Goal: Task Accomplishment & Management: Use online tool/utility

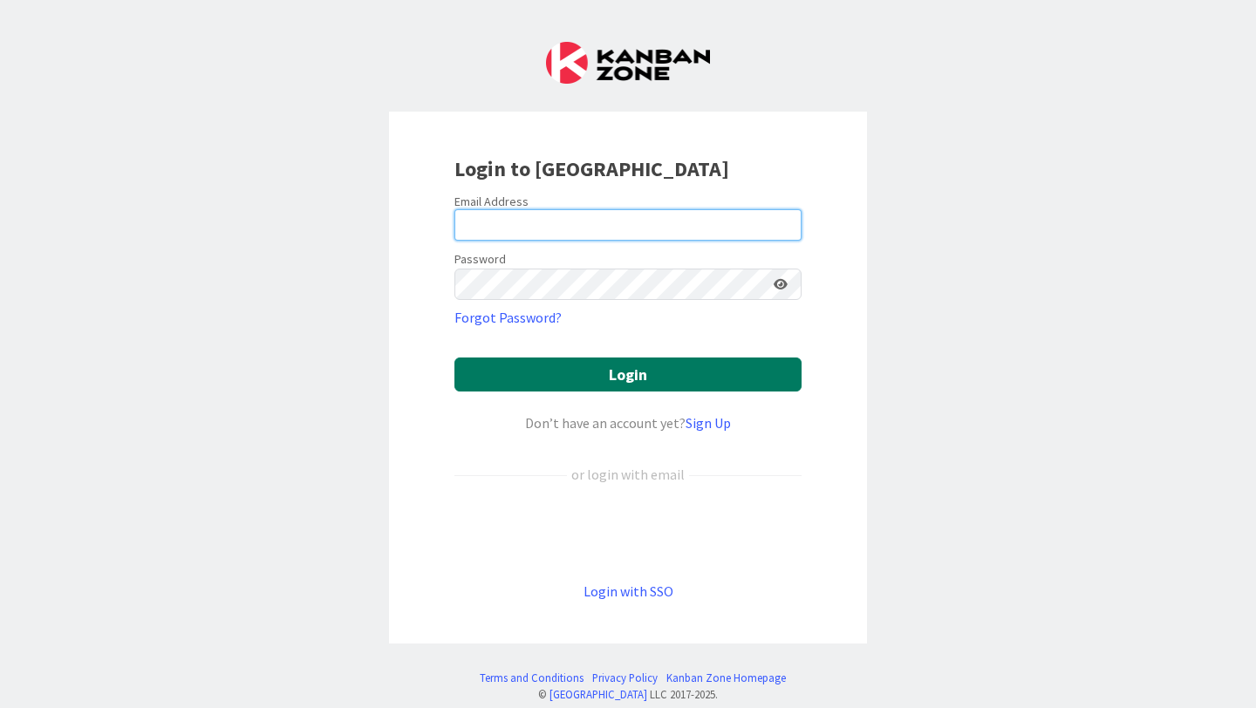
type input "[PERSON_NAME][EMAIL_ADDRESS][PERSON_NAME][DOMAIN_NAME]"
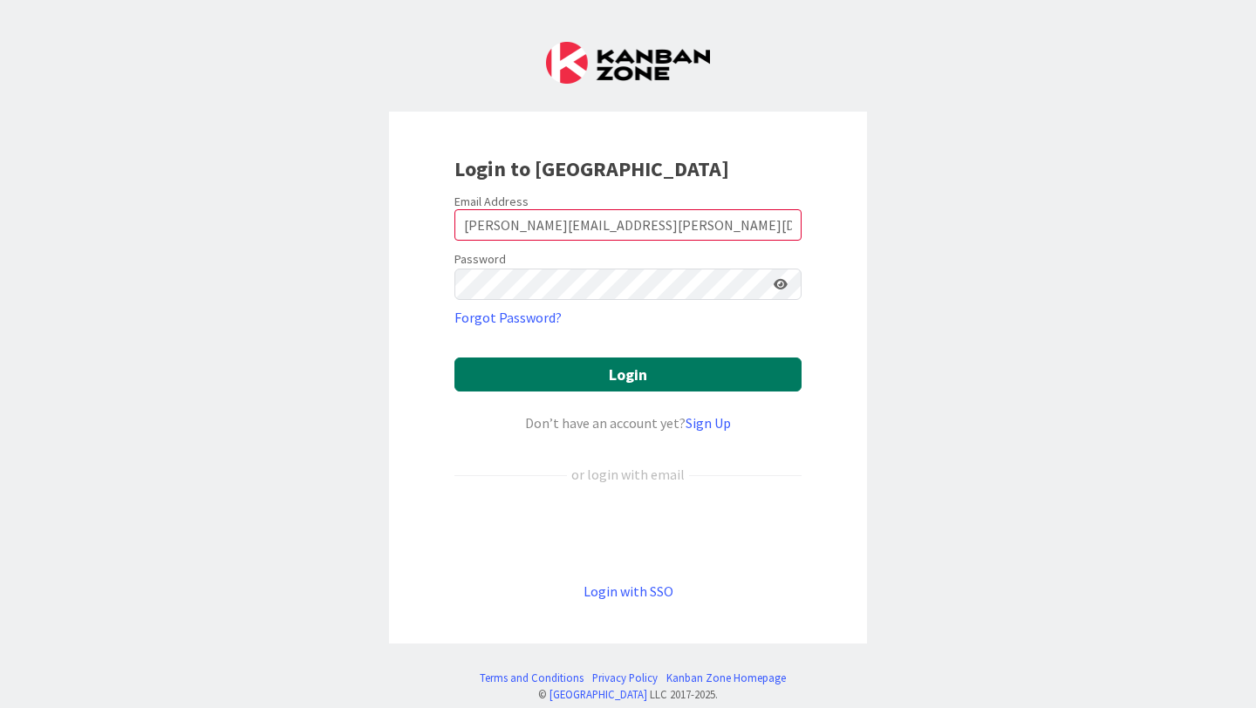
click at [657, 372] on button "Login" at bounding box center [627, 375] width 347 height 34
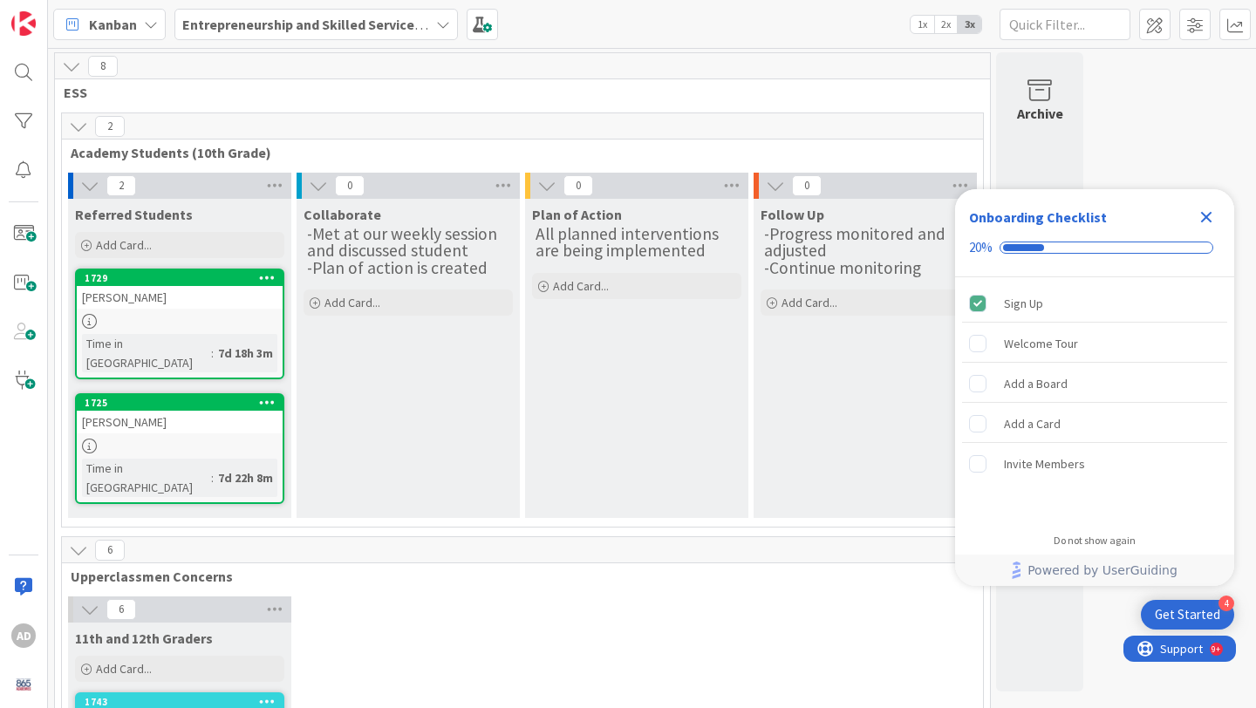
click at [356, 339] on div "Collaborate -Met at our weekly session and discussed student -Plan of action is…" at bounding box center [408, 358] width 223 height 319
click at [353, 307] on span "Add Card..." at bounding box center [352, 303] width 56 height 16
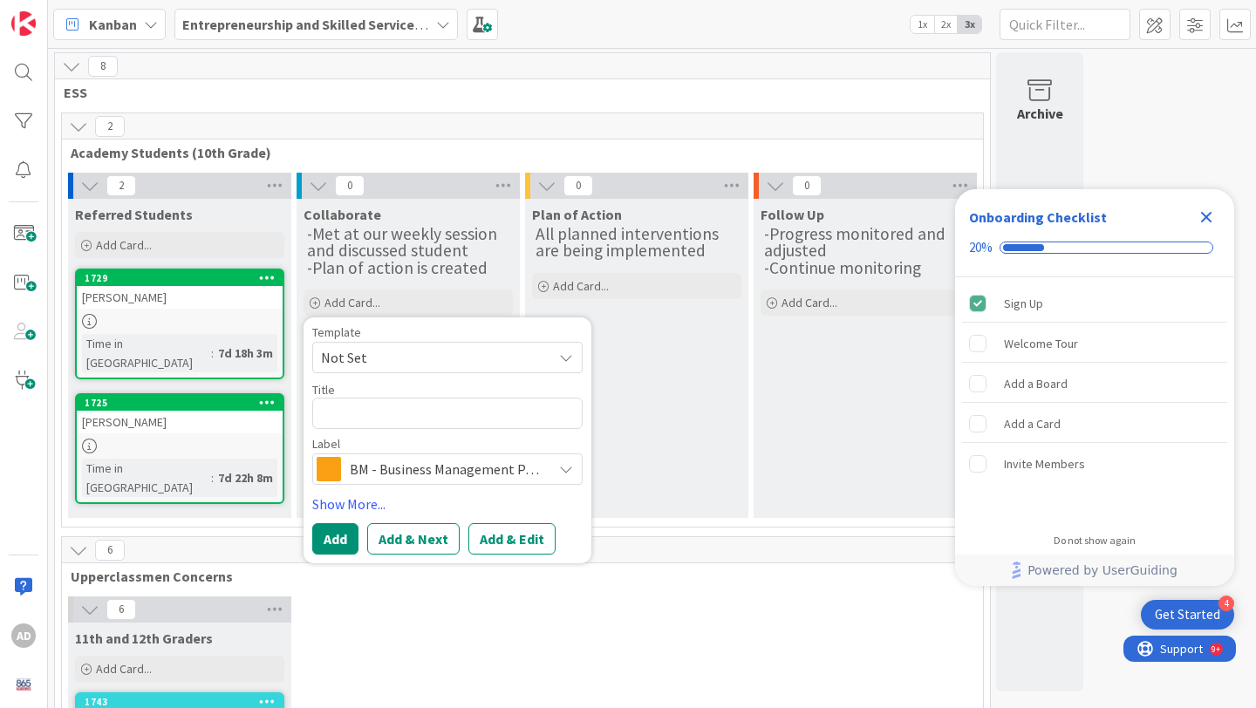
click at [651, 335] on div "Plan of Action All planned interventions are being implemented Add Card..." at bounding box center [636, 358] width 223 height 319
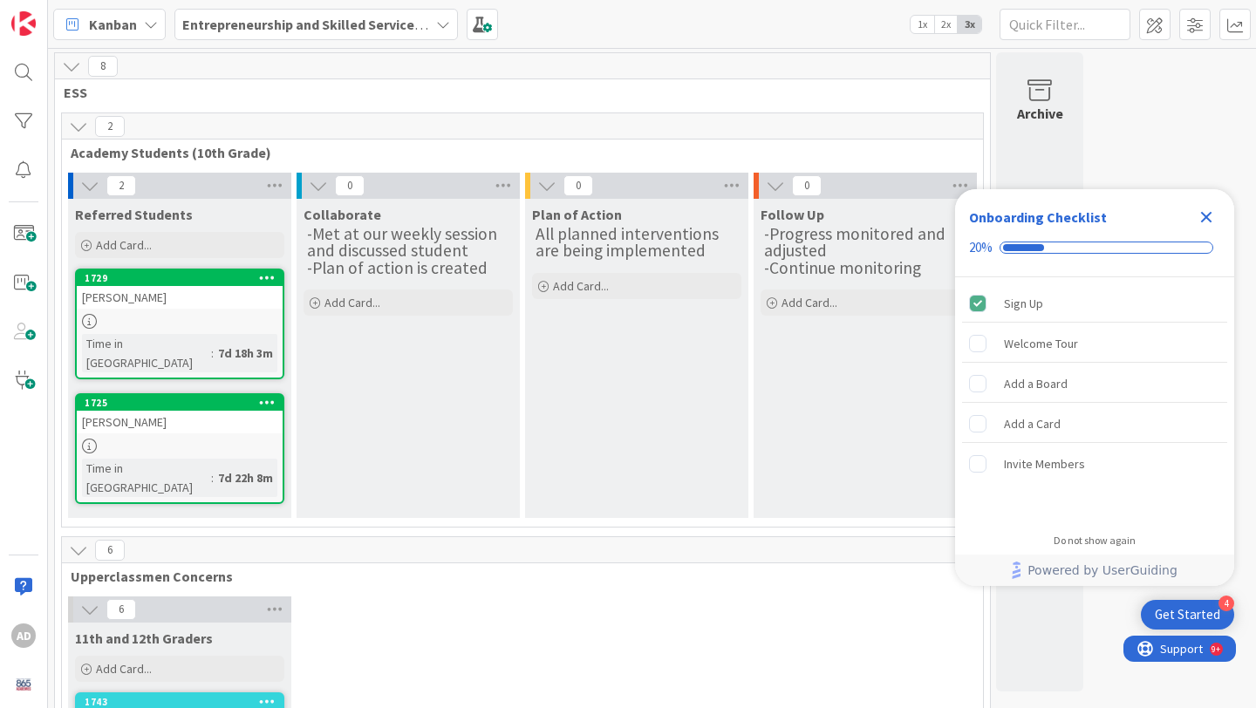
click at [188, 307] on div "[PERSON_NAME]" at bounding box center [180, 297] width 206 height 23
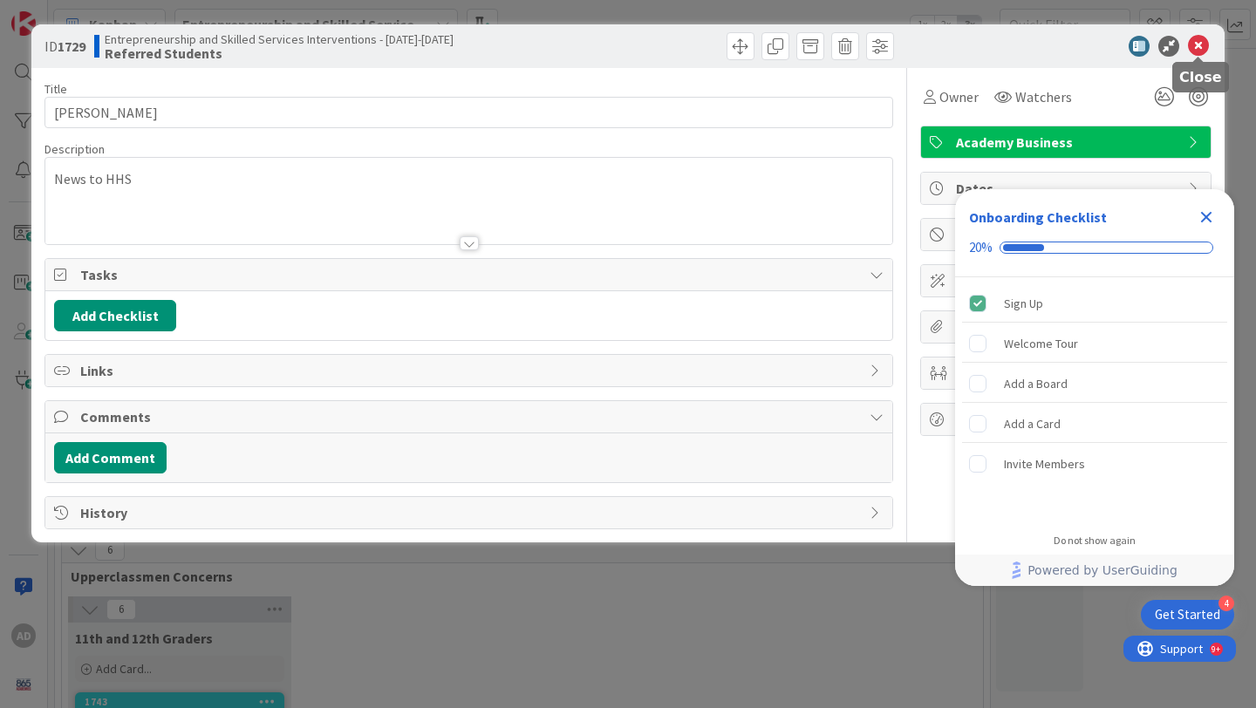
click at [1197, 47] on icon at bounding box center [1198, 46] width 21 height 21
